Goal: Transaction & Acquisition: Purchase product/service

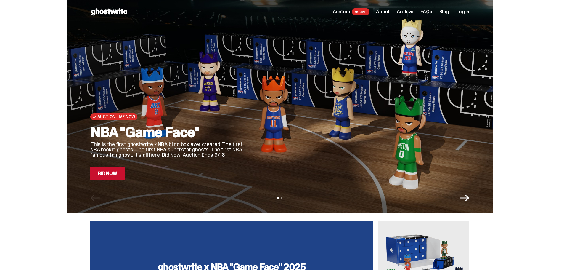
click at [469, 198] on icon "Next" at bounding box center [464, 198] width 9 height 7
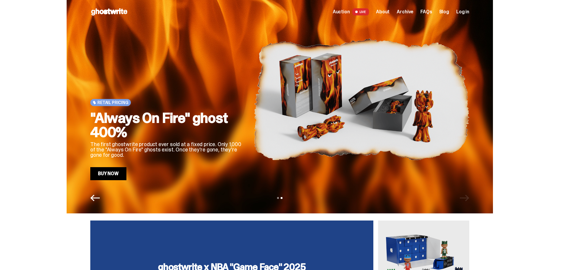
click at [96, 196] on icon "Previous" at bounding box center [94, 197] width 9 height 9
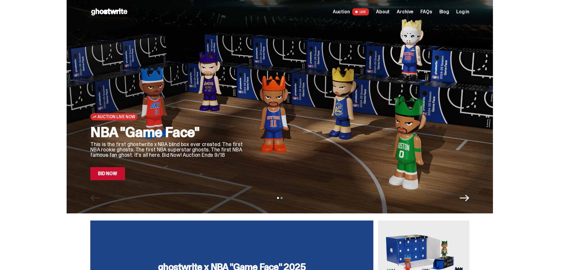
click at [116, 176] on link "Bid Now" at bounding box center [107, 173] width 35 height 13
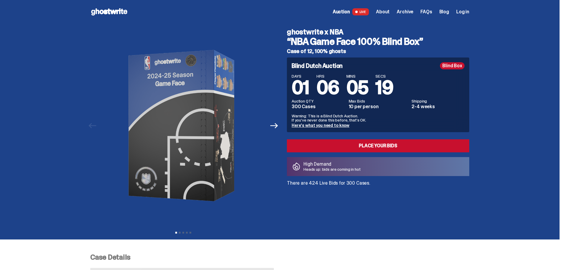
click at [343, 124] on link "Here's what you need to know" at bounding box center [321, 125] width 58 height 5
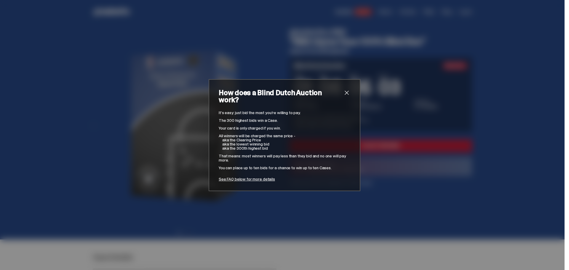
click at [344, 95] on span "close" at bounding box center [346, 92] width 7 height 7
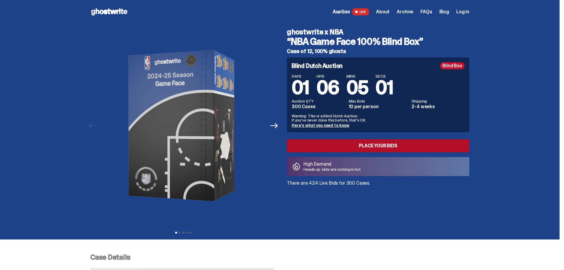
click at [386, 145] on link "Place your Bids" at bounding box center [378, 145] width 182 height 13
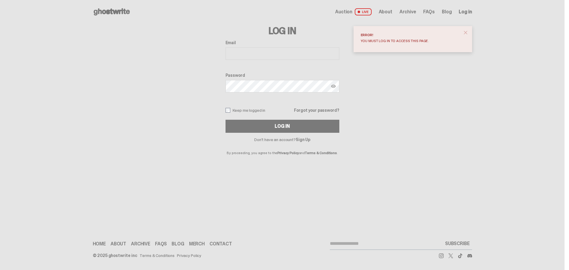
click at [467, 32] on span "close" at bounding box center [465, 33] width 6 height 6
click at [346, 10] on span "Auction" at bounding box center [343, 11] width 17 height 5
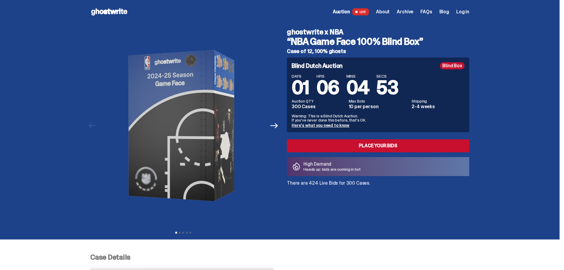
click at [104, 9] on icon at bounding box center [109, 11] width 38 height 9
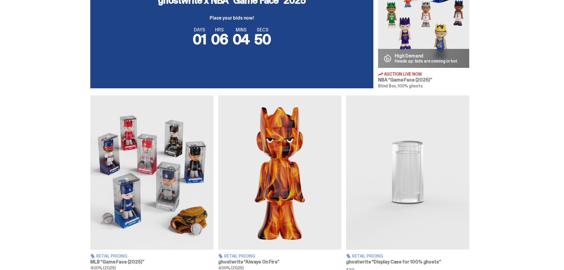
scroll to position [326, 0]
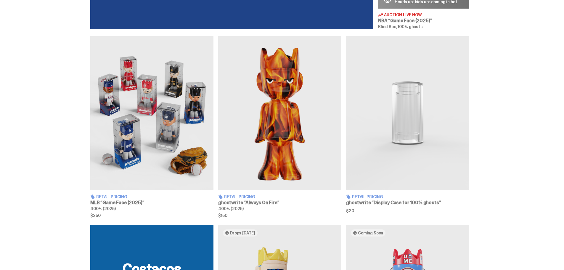
click at [123, 200] on h3 "MLB “Game Face (2025)”" at bounding box center [151, 202] width 123 height 5
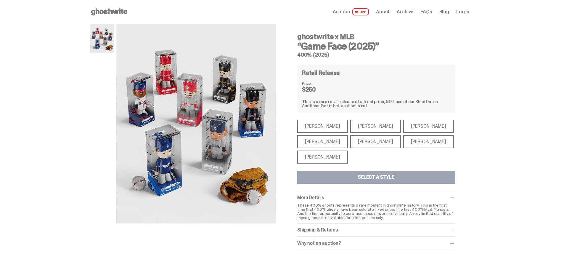
click at [321, 160] on div "[PERSON_NAME]" at bounding box center [322, 156] width 51 height 13
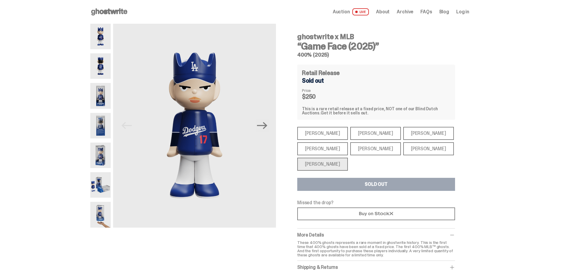
click at [332, 164] on div "[PERSON_NAME]" at bounding box center [322, 164] width 51 height 13
click at [327, 152] on div "[PERSON_NAME]" at bounding box center [322, 148] width 51 height 13
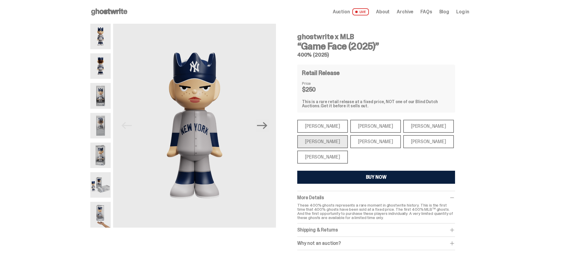
click at [364, 142] on div "[PERSON_NAME]" at bounding box center [375, 141] width 51 height 13
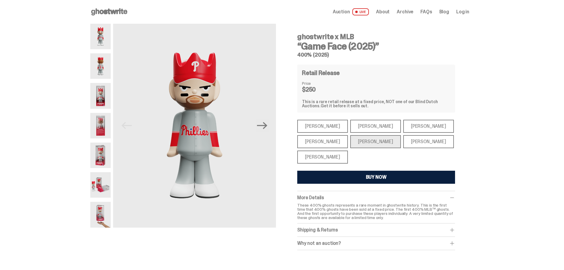
click at [406, 144] on div "[PERSON_NAME]" at bounding box center [428, 141] width 51 height 13
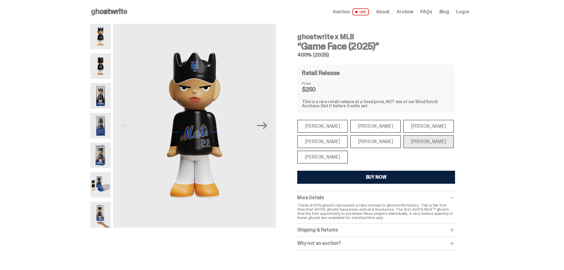
click at [404, 127] on div "[PERSON_NAME]" at bounding box center [428, 126] width 51 height 13
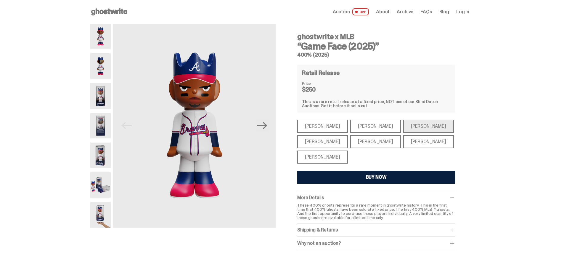
click at [369, 127] on div "[PERSON_NAME]" at bounding box center [375, 126] width 51 height 13
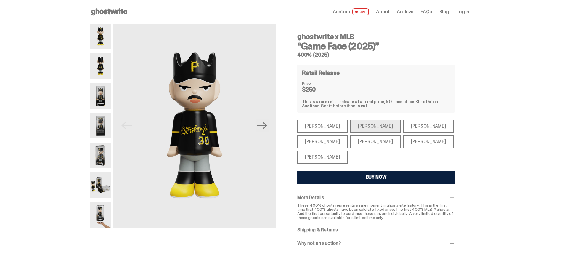
click at [322, 127] on div "[PERSON_NAME]" at bounding box center [322, 126] width 51 height 13
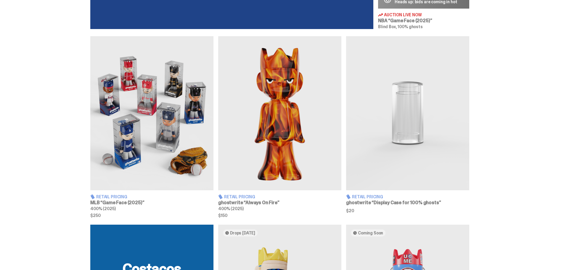
scroll to position [207, 0]
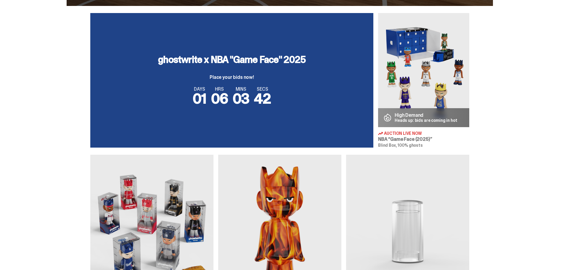
click at [268, 71] on div "ghostwrite x NBA "Game Face" 2025 Place your bids now!" at bounding box center [232, 67] width 148 height 25
